Goal: Task Accomplishment & Management: Manage account settings

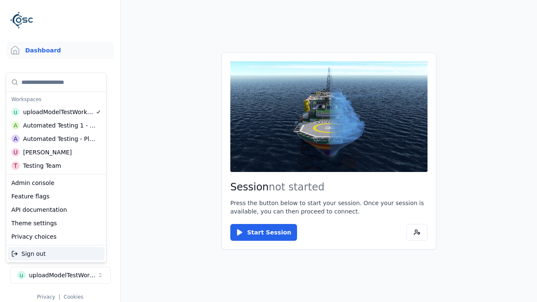
click at [55, 139] on div "Automated Testing - Playwright" at bounding box center [59, 139] width 73 height 8
click at [268, 151] on html "Support Dashboard Assets 3D Models Scenes Datasets Recordings Support Documenta…" at bounding box center [268, 151] width 537 height 302
click at [60, 89] on link "3D Models" at bounding box center [60, 89] width 107 height 17
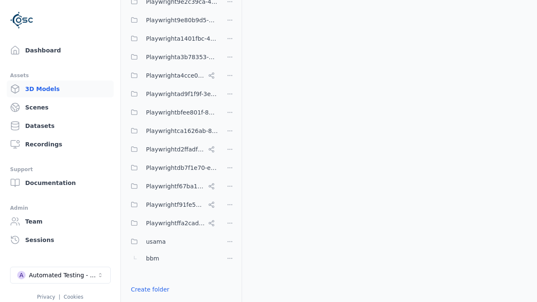
click at [147, 289] on link "Create folder" at bounding box center [150, 289] width 39 height 8
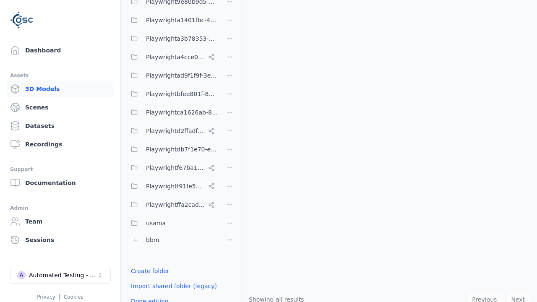
click at [140, 294] on button "Done editing" at bounding box center [150, 301] width 48 height 15
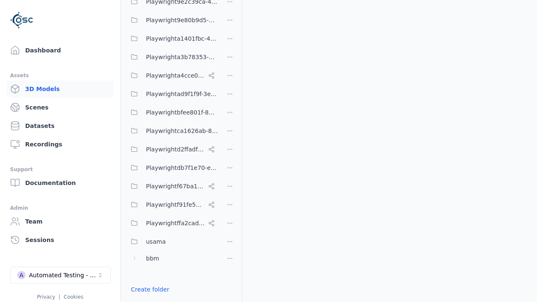
click at [230, 151] on html "Support Dashboard Assets 3D Models Scenes Datasets Recordings Support Documenta…" at bounding box center [268, 151] width 537 height 302
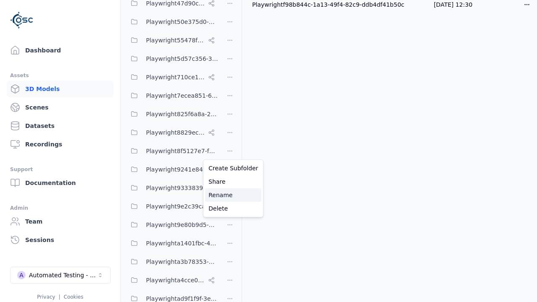
click at [230, 195] on div "Rename" at bounding box center [233, 194] width 56 height 13
